Goal: Check status: Check status

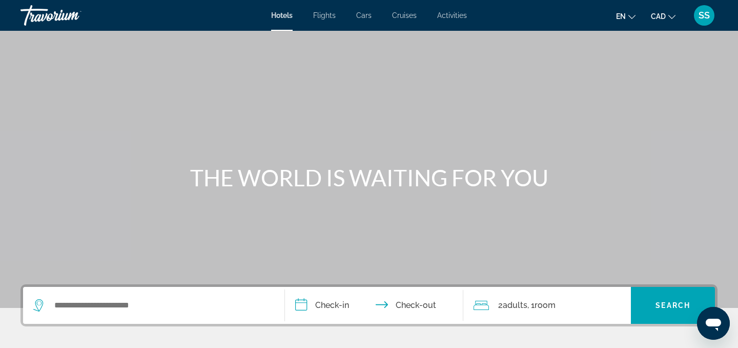
click at [702, 21] on div "SS" at bounding box center [704, 15] width 21 height 21
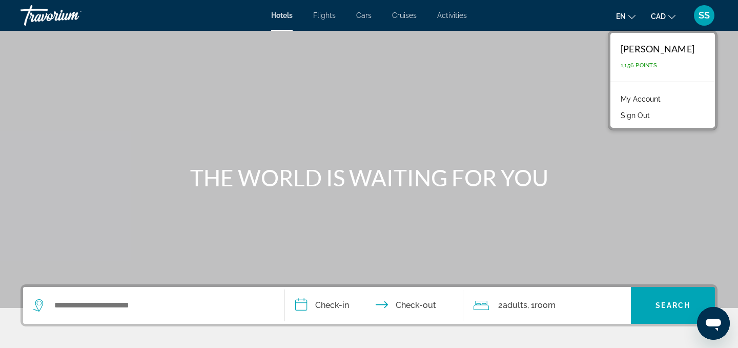
click at [653, 99] on link "My Account" at bounding box center [641, 98] width 50 height 13
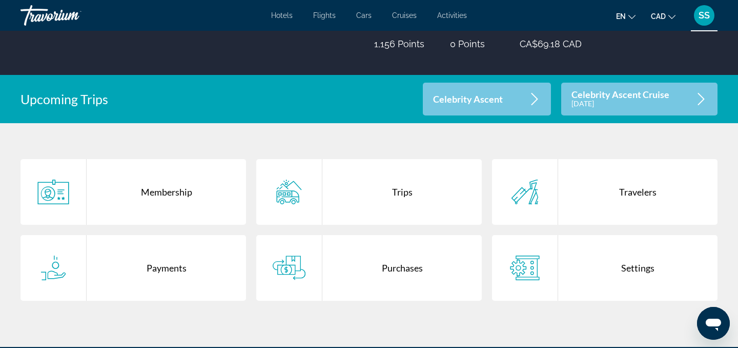
scroll to position [187, 0]
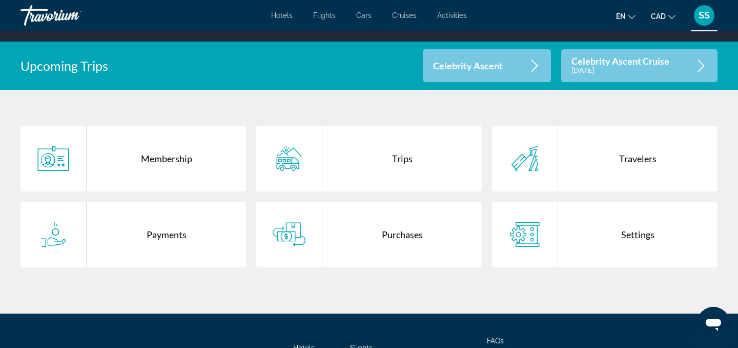
click at [399, 161] on div "Trips" at bounding box center [401, 159] width 159 height 66
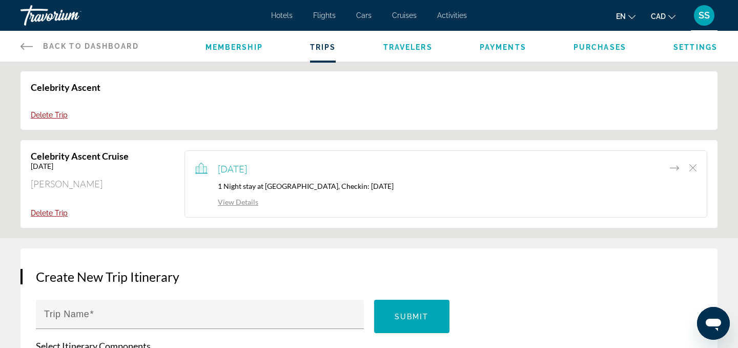
scroll to position [97, 0]
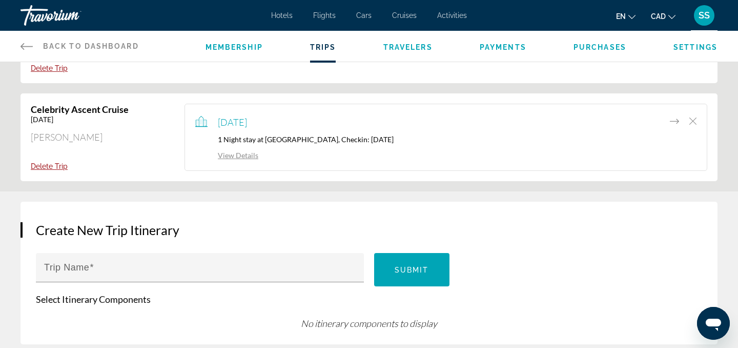
click at [245, 155] on link "View Details" at bounding box center [226, 155] width 63 height 9
